Goal: Information Seeking & Learning: Learn about a topic

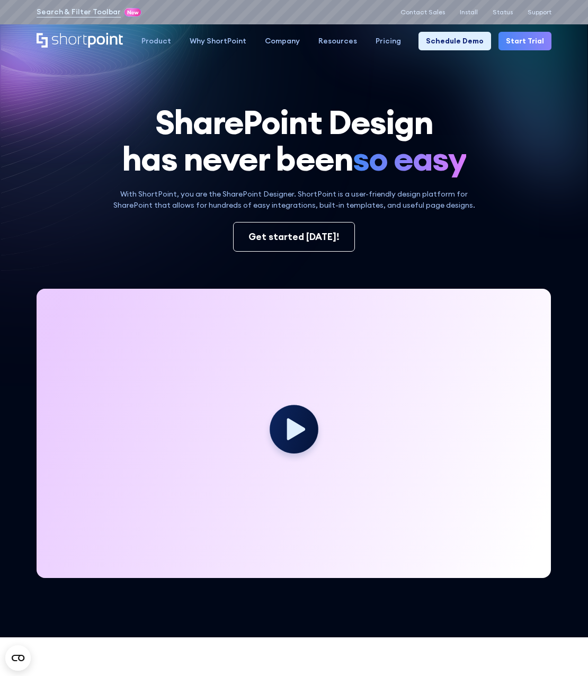
drag, startPoint x: 91, startPoint y: 35, endPoint x: 93, endPoint y: 41, distance: 6.2
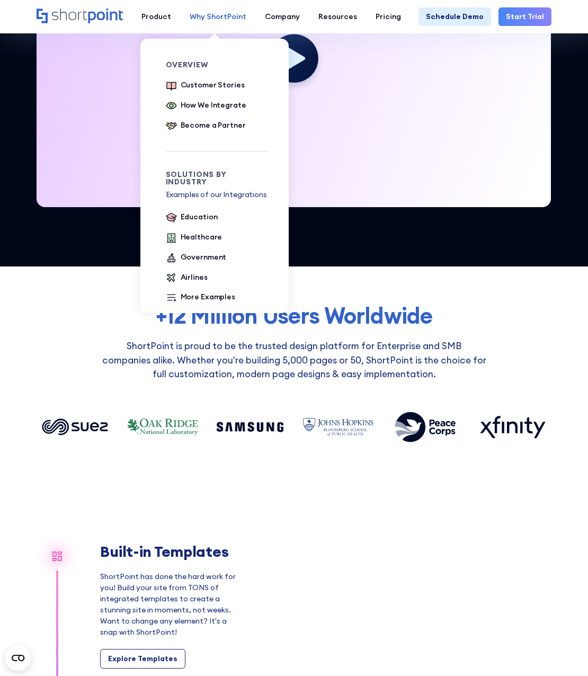
scroll to position [106, 0]
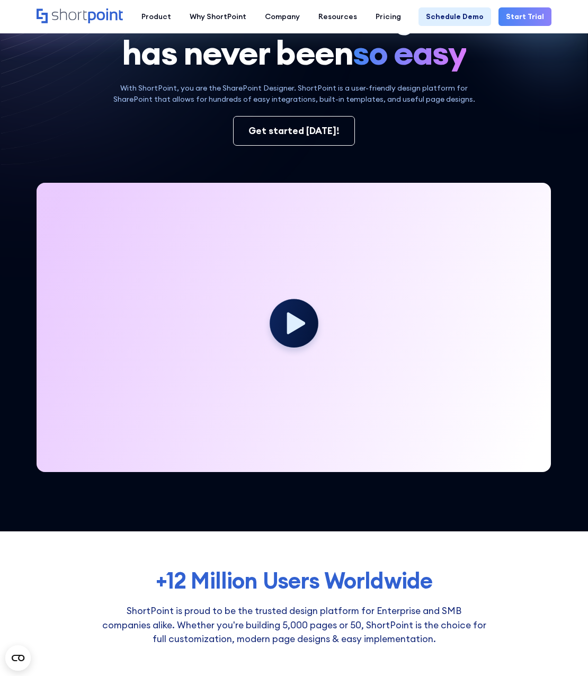
click at [109, 15] on icon "Home" at bounding box center [106, 15] width 34 height 15
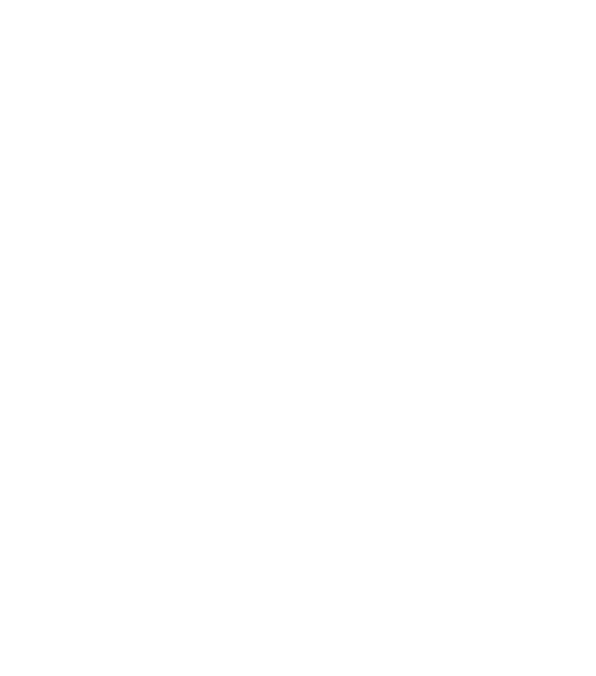
select select "+27"
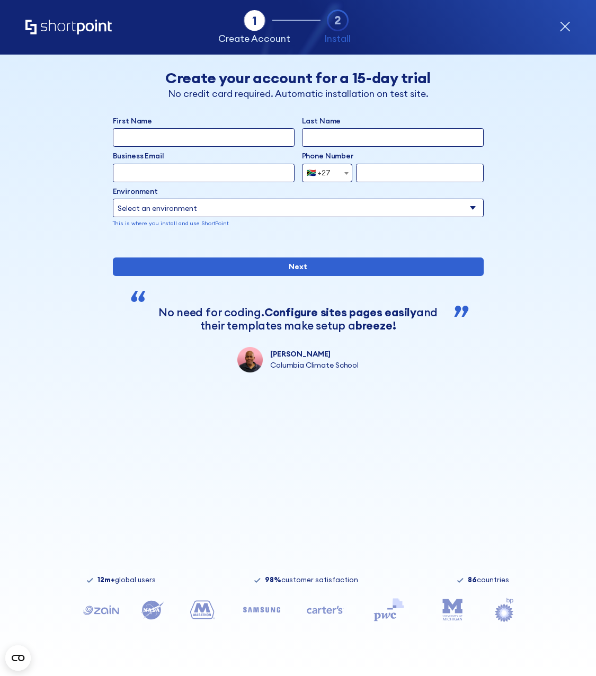
click at [184, 207] on select "Select an environment Microsoft 365 SharePoint Online SharePoint 2019 (On-Premi…" at bounding box center [298, 208] width 371 height 19
click at [64, 193] on div "Back Back Create your account for a 15-day trial No credit card required. Autom…" at bounding box center [298, 214] width 522 height 318
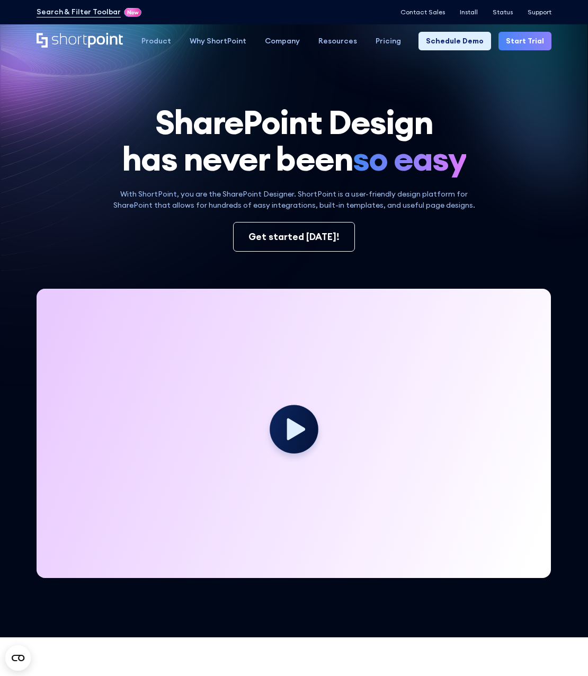
drag, startPoint x: 47, startPoint y: 114, endPoint x: 391, endPoint y: 269, distance: 377.3
click at [391, 269] on div "SharePoint Design has never been so easy With ShortPoint, you are the SharePoin…" at bounding box center [294, 341] width 515 height 474
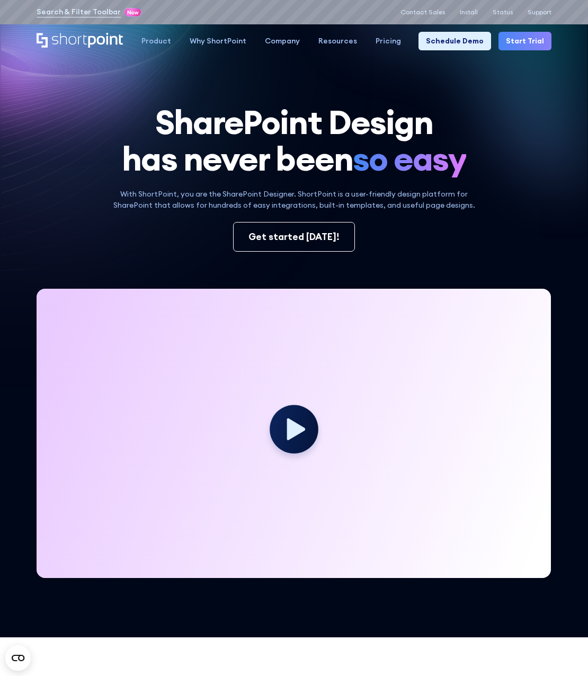
drag, startPoint x: 391, startPoint y: 269, endPoint x: 547, endPoint y: 86, distance: 239.9
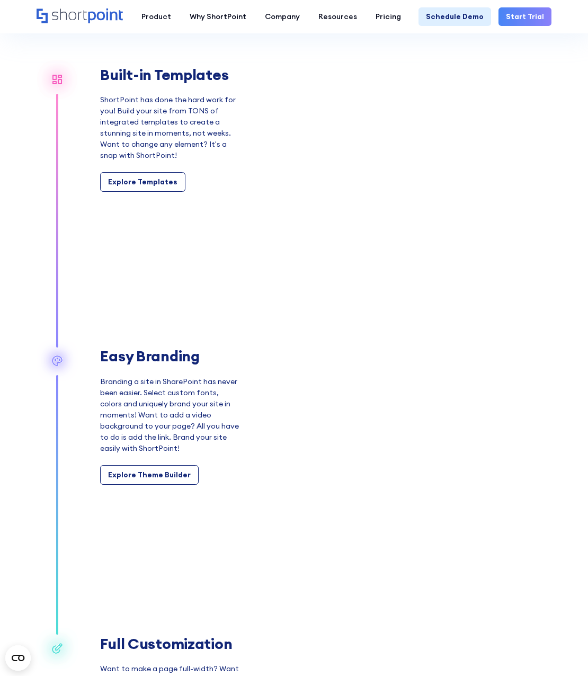
scroll to position [795, 0]
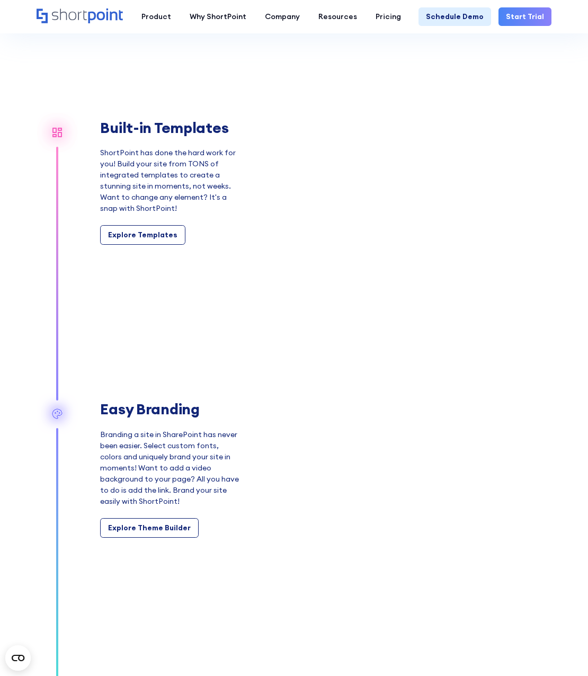
drag, startPoint x: 57, startPoint y: 133, endPoint x: 137, endPoint y: 64, distance: 105.7
click at [137, 64] on div "Built-in Templates ShortPoint has done the hard work for you! Build your site f…" at bounding box center [294, 181] width 515 height 235
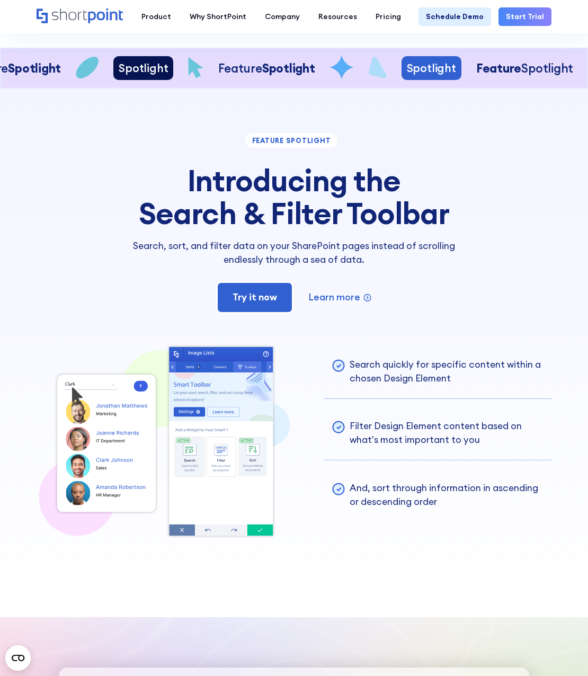
scroll to position [0, 0]
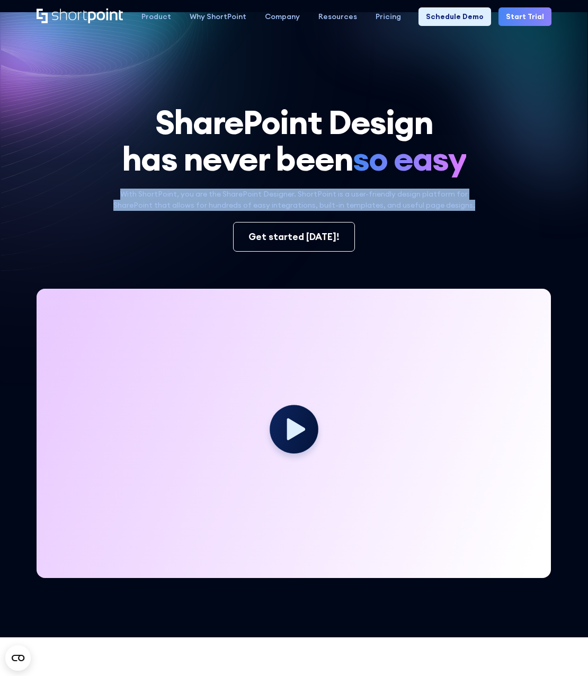
drag, startPoint x: 480, startPoint y: 207, endPoint x: 106, endPoint y: 193, distance: 374.5
click at [107, 193] on p "With ShortPoint, you are the SharePoint Designer. ShortPoint is a user-friendly…" at bounding box center [295, 200] width 376 height 22
copy p "With ShortPoint, you are the SharePoint Designer. ShortPoint is a user-friendly…"
click at [494, 189] on div "With ShortPoint, you are the SharePoint Designer. ShortPoint is a user-friendly…" at bounding box center [294, 220] width 515 height 63
click at [516, 214] on div "With ShortPoint, you are the SharePoint Designer. ShortPoint is a user-friendly…" at bounding box center [294, 220] width 515 height 63
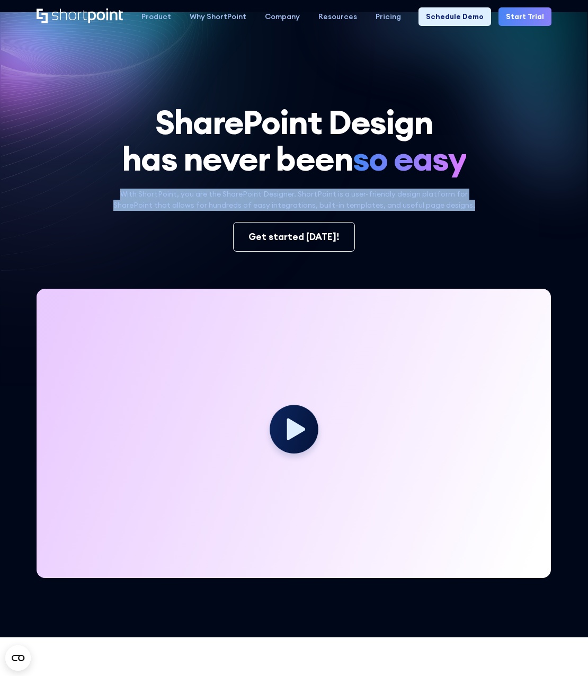
click at [516, 214] on div "With ShortPoint, you are the SharePoint Designer. ShortPoint is a user-friendly…" at bounding box center [294, 220] width 515 height 63
click at [392, 197] on p "With ShortPoint, you are the SharePoint Designer. ShortPoint is a user-friendly…" at bounding box center [295, 200] width 376 height 22
click at [397, 189] on p "With ShortPoint, you are the SharePoint Designer. ShortPoint is a user-friendly…" at bounding box center [295, 200] width 376 height 22
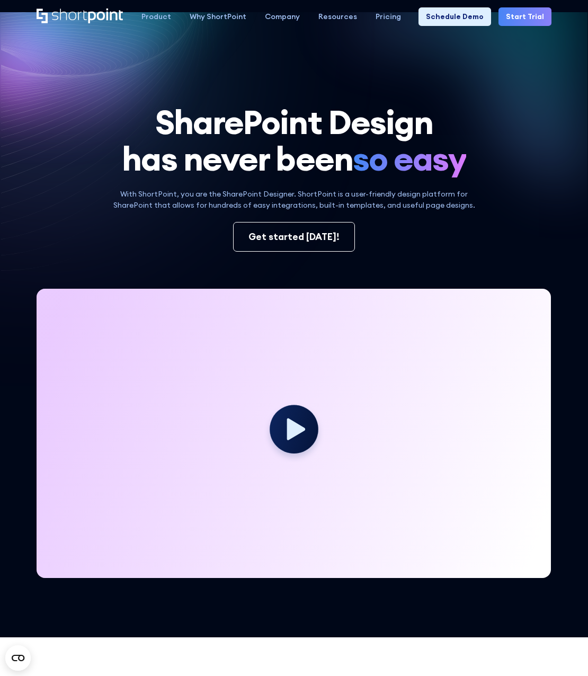
click at [127, 210] on p "With ShortPoint, you are the SharePoint Designer. ShortPoint is a user-friendly…" at bounding box center [295, 200] width 376 height 22
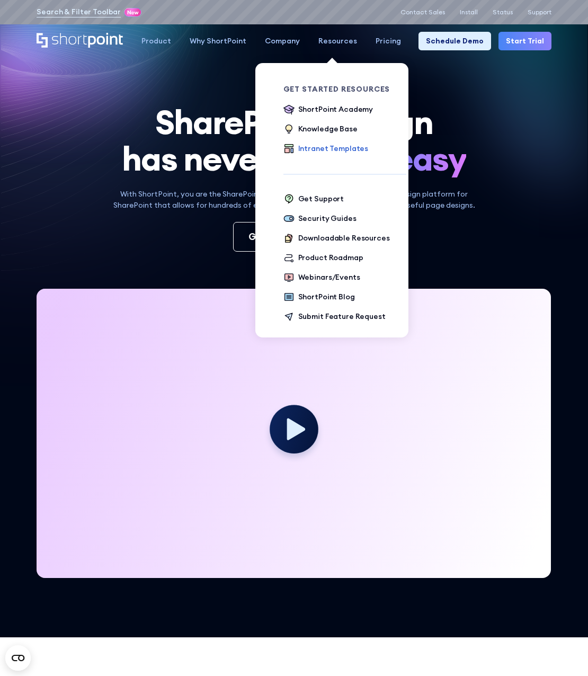
click at [314, 149] on div "Intranet Templates" at bounding box center [333, 148] width 70 height 11
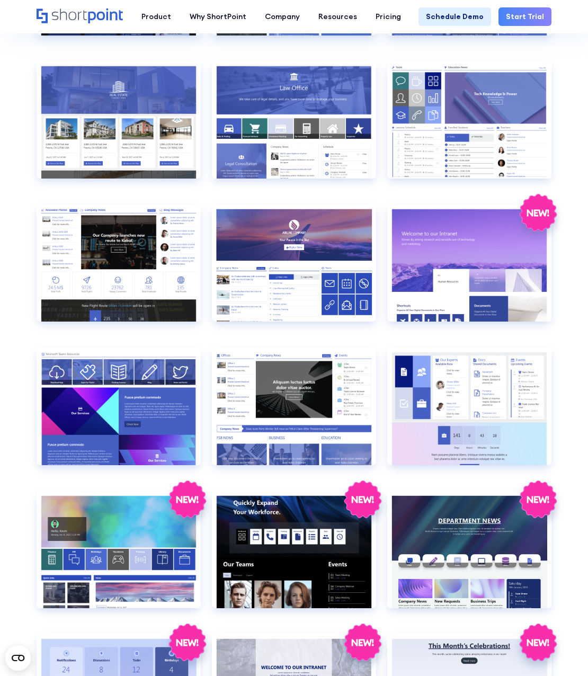
scroll to position [1113, 0]
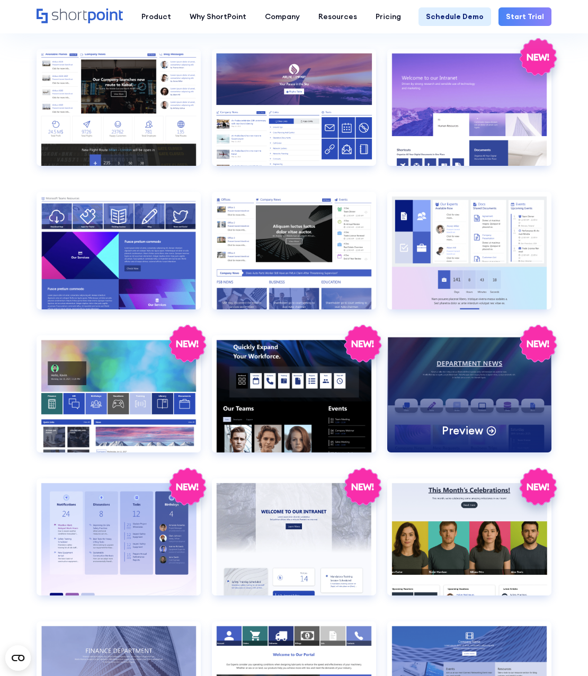
click at [443, 394] on div "Preview" at bounding box center [470, 394] width 164 height 117
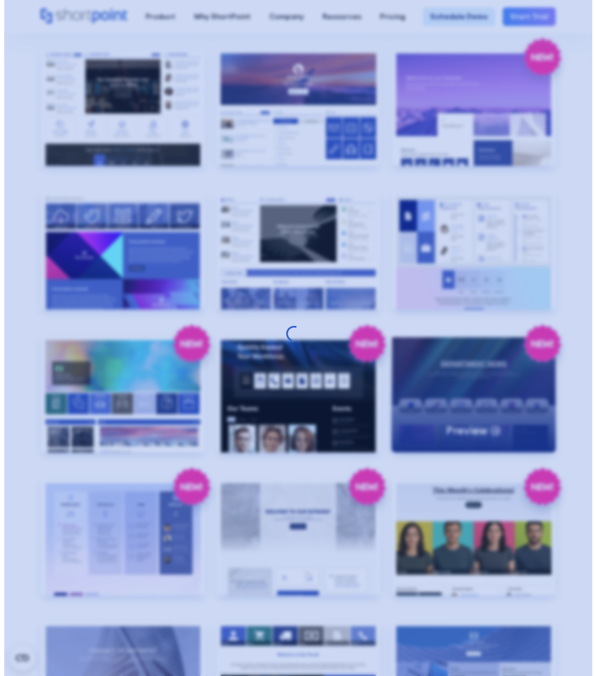
scroll to position [1120, 0]
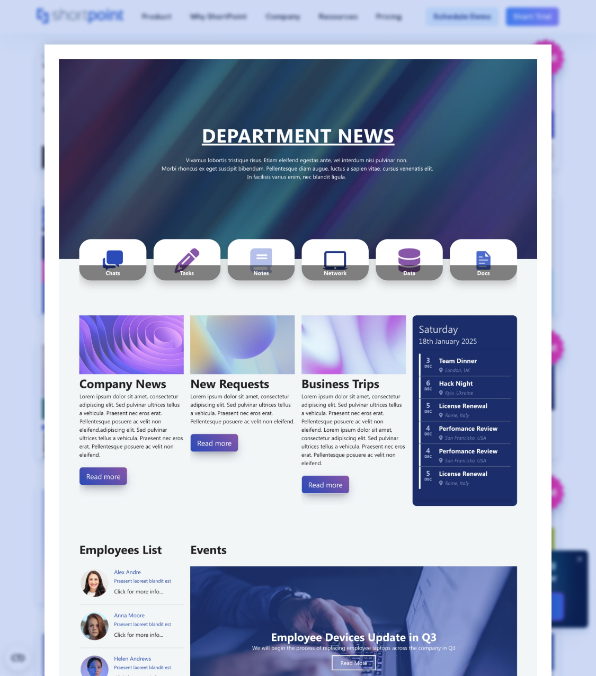
click at [572, 101] on div at bounding box center [298, 338] width 596 height 676
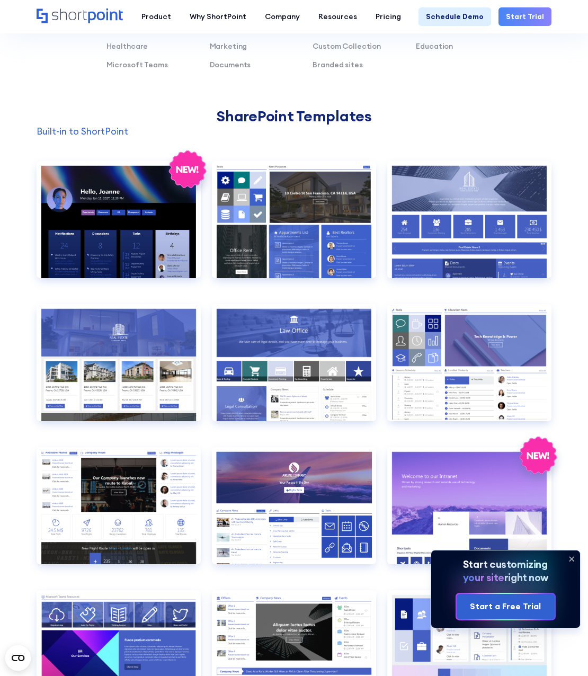
scroll to position [689, 0]
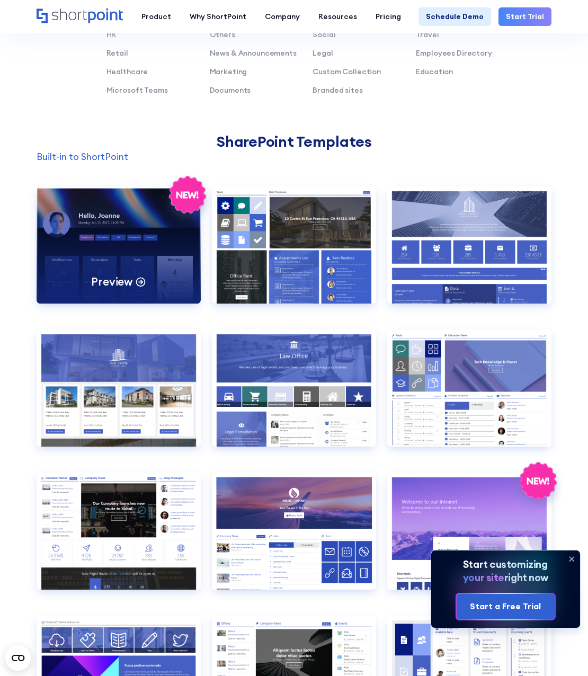
drag, startPoint x: 124, startPoint y: 215, endPoint x: 130, endPoint y: 236, distance: 22.3
click at [124, 215] on div "Preview" at bounding box center [119, 245] width 164 height 117
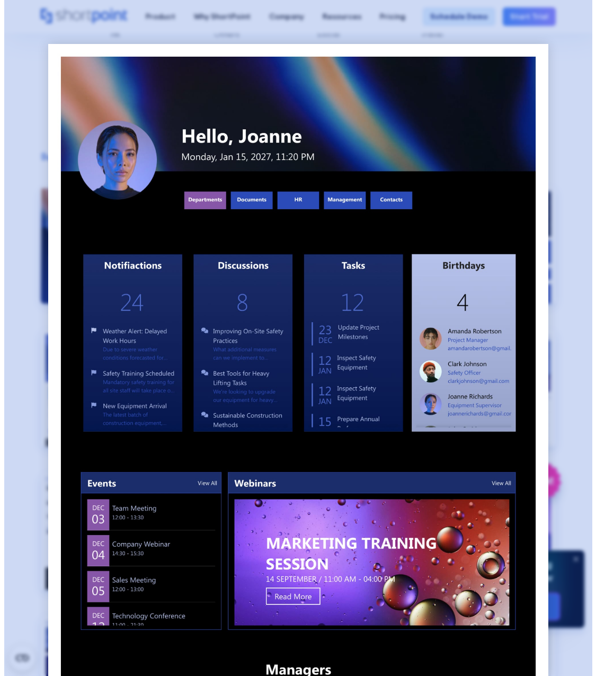
scroll to position [693, 0]
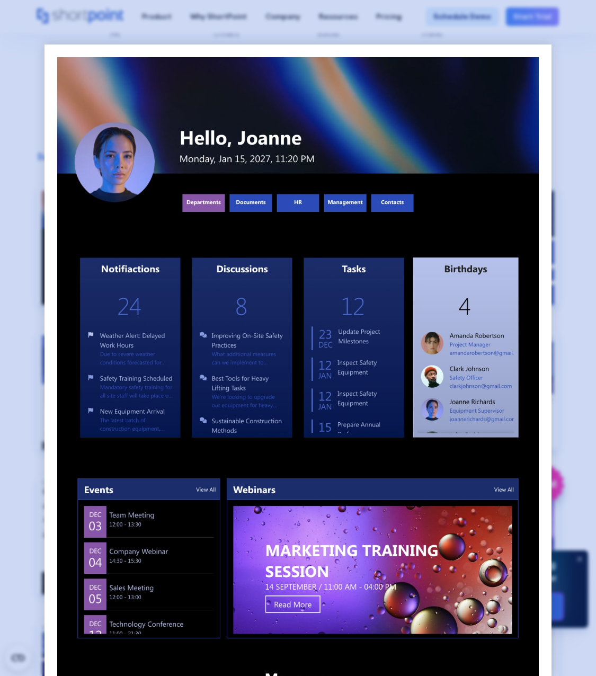
click at [568, 63] on div at bounding box center [298, 338] width 596 height 676
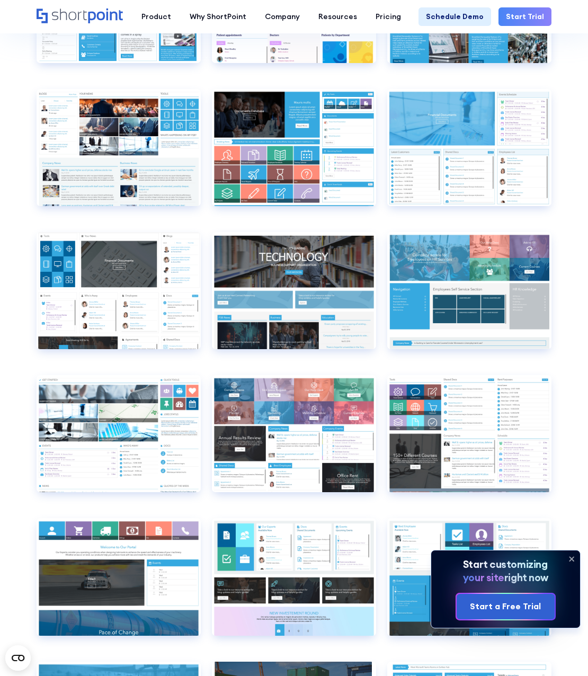
scroll to position [3711, 0]
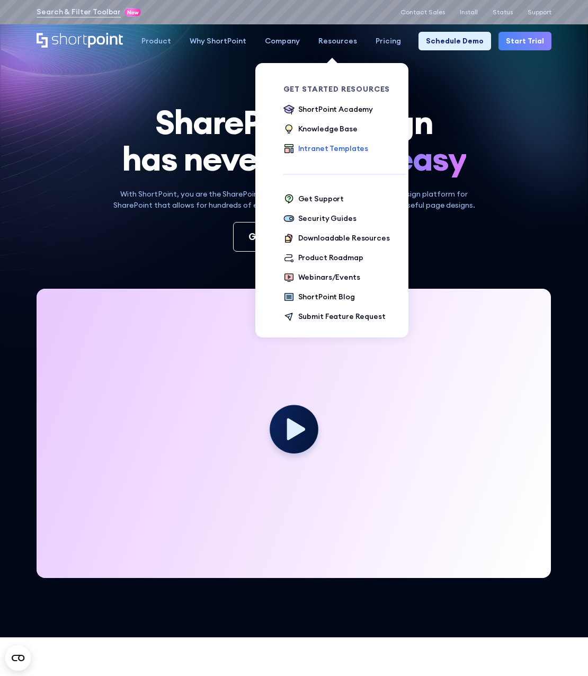
click at [338, 150] on div "Intranet Templates" at bounding box center [333, 148] width 70 height 11
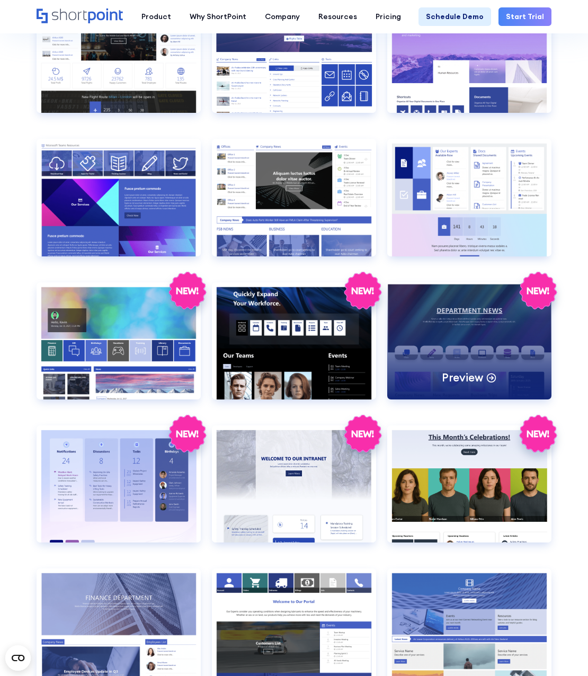
click at [469, 357] on div "Preview" at bounding box center [470, 341] width 164 height 117
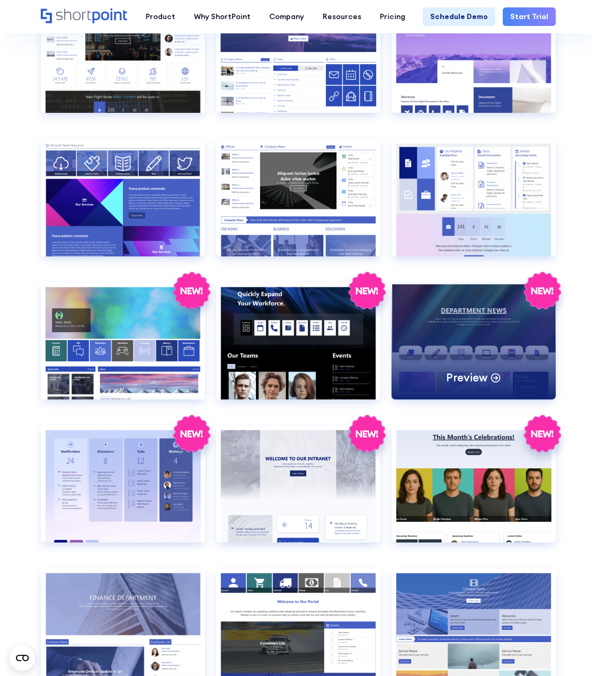
scroll to position [1175, 0]
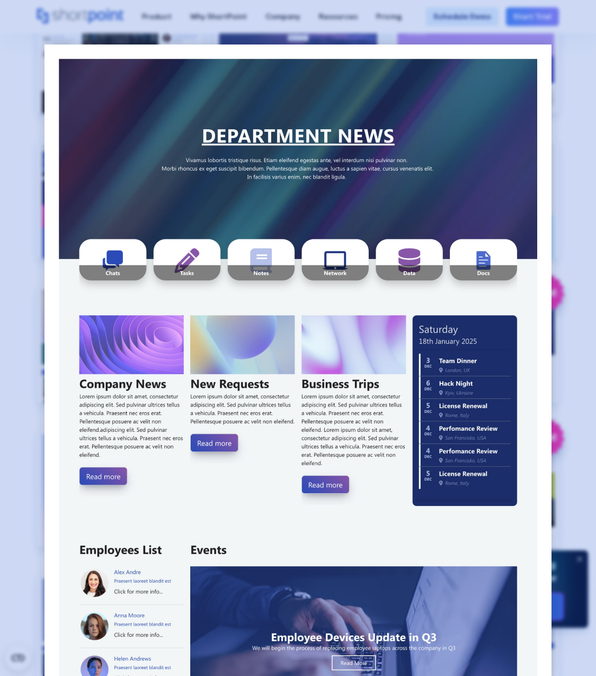
click at [561, 288] on div at bounding box center [298, 338] width 596 height 676
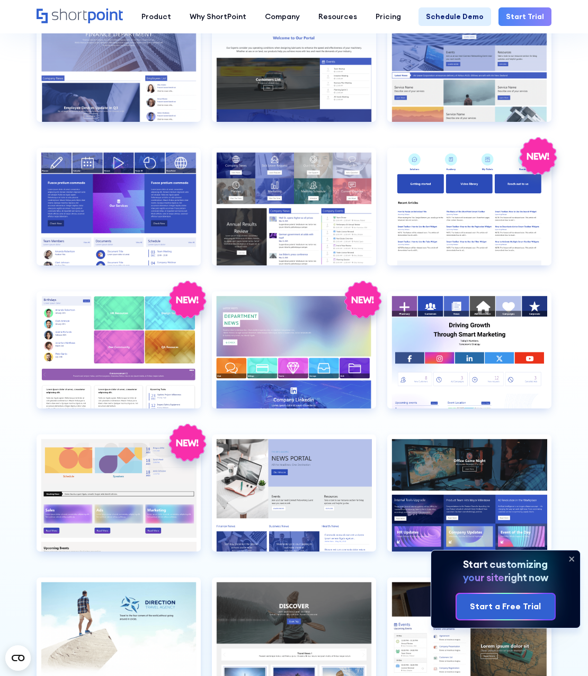
scroll to position [1802, 0]
